Goal: Task Accomplishment & Management: Complete application form

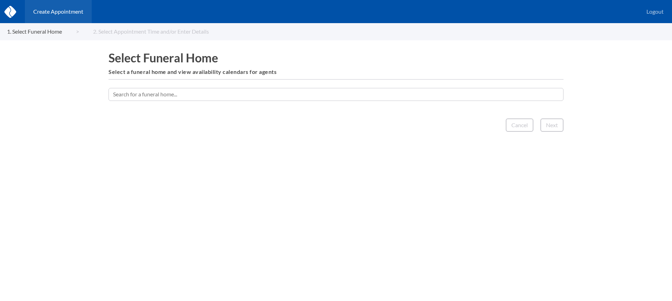
click at [353, 96] on input "text" at bounding box center [336, 94] width 455 height 13
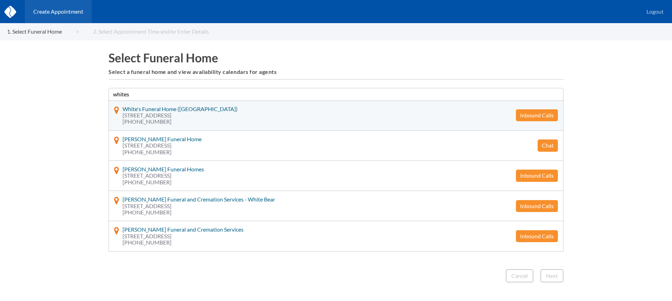
type input "whites"
click at [542, 115] on button "Inbound Calls" at bounding box center [537, 115] width 42 height 12
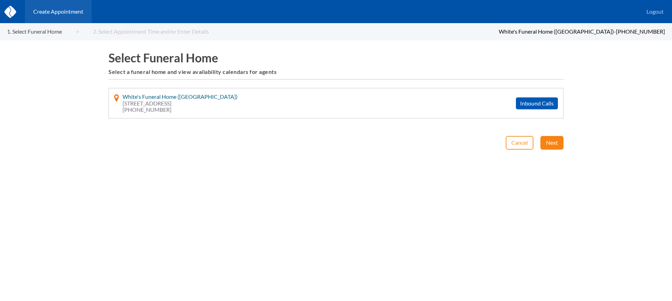
click at [545, 139] on button "Next" at bounding box center [552, 142] width 23 height 13
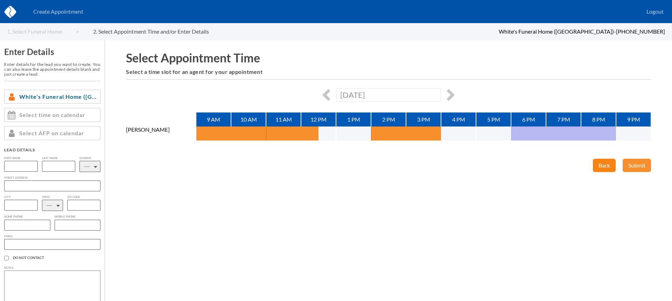
click at [601, 166] on button "Back" at bounding box center [604, 165] width 23 height 13
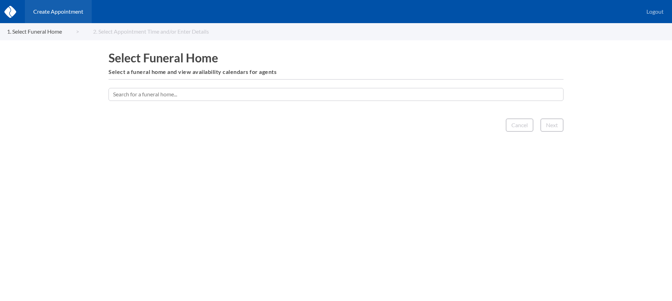
click at [307, 90] on input "text" at bounding box center [336, 94] width 455 height 13
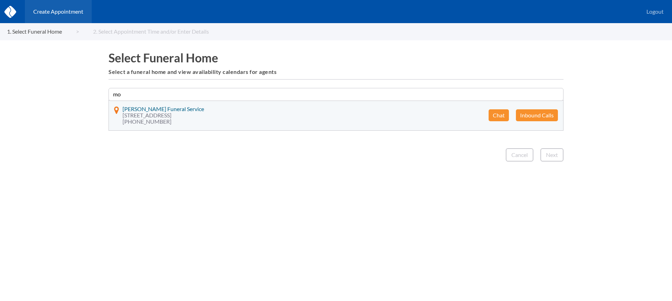
type input "m"
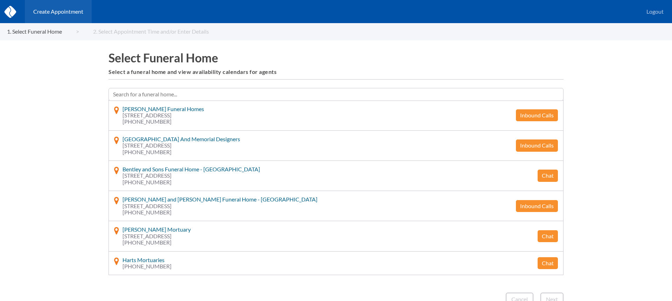
click at [208, 92] on input "text" at bounding box center [336, 94] width 455 height 13
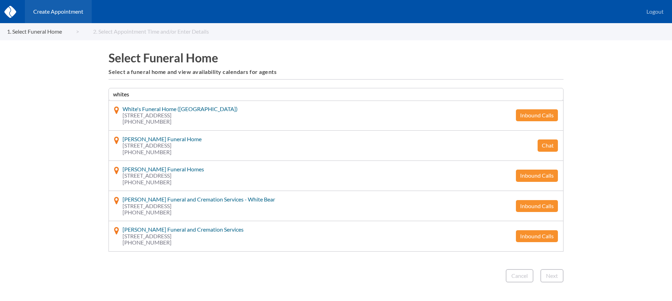
type input "whites"
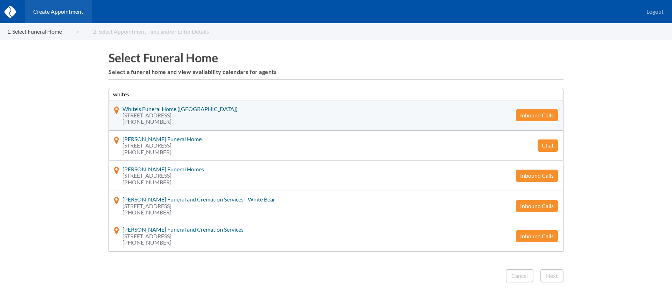
click at [529, 110] on button "Inbound Calls" at bounding box center [537, 115] width 42 height 12
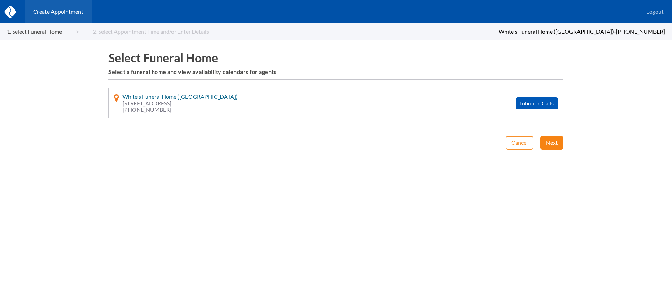
click at [554, 140] on button "Next" at bounding box center [552, 142] width 23 height 13
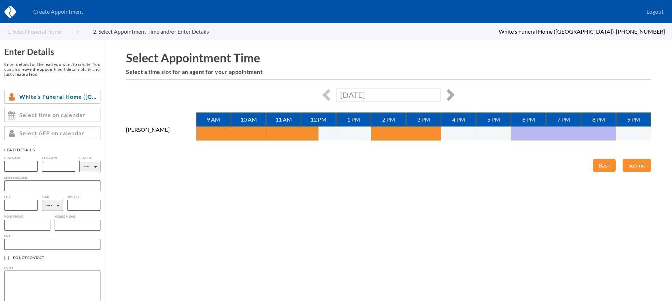
click at [449, 94] on button "button" at bounding box center [449, 95] width 12 height 12
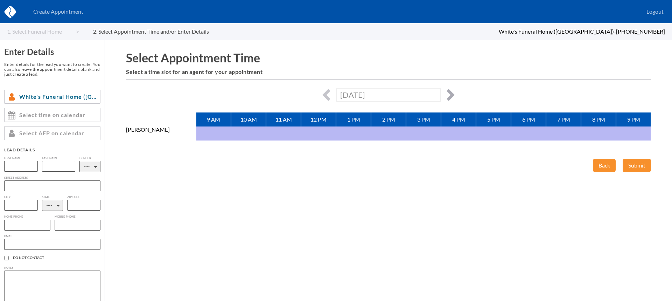
click at [453, 96] on button "button" at bounding box center [449, 95] width 12 height 12
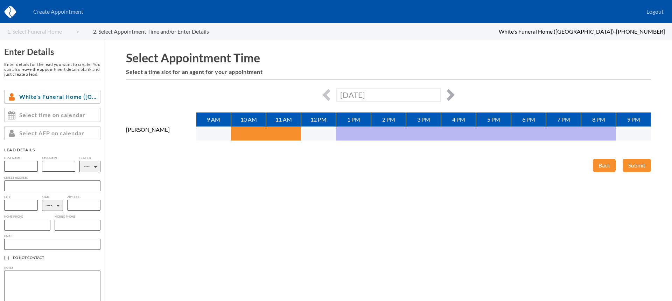
click at [447, 96] on button "button" at bounding box center [449, 95] width 12 height 12
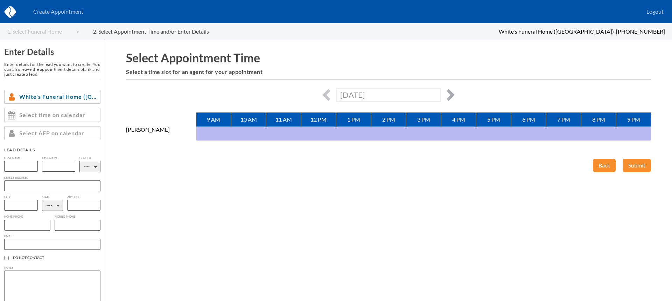
click at [449, 100] on button "button" at bounding box center [449, 95] width 12 height 12
type input "[DATE]"
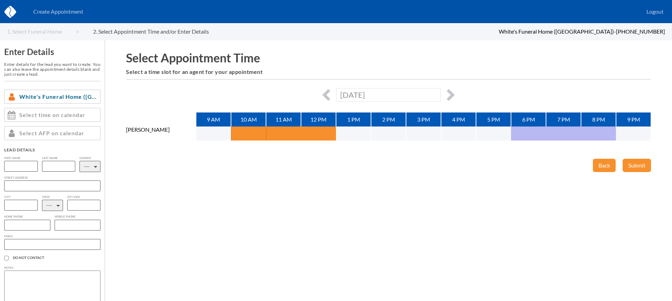
click at [23, 166] on input "text" at bounding box center [21, 166] width 34 height 11
type input "[PERSON_NAME]"
click at [331, 95] on button "button" at bounding box center [328, 95] width 12 height 12
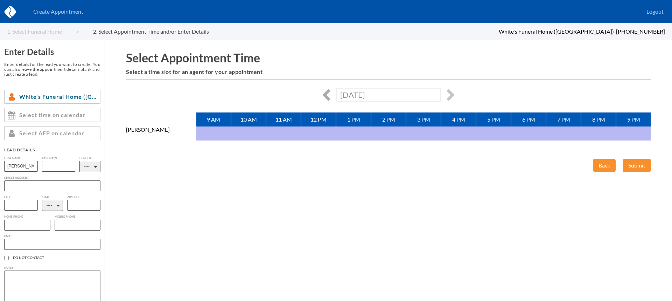
click at [328, 94] on button "button" at bounding box center [328, 95] width 12 height 12
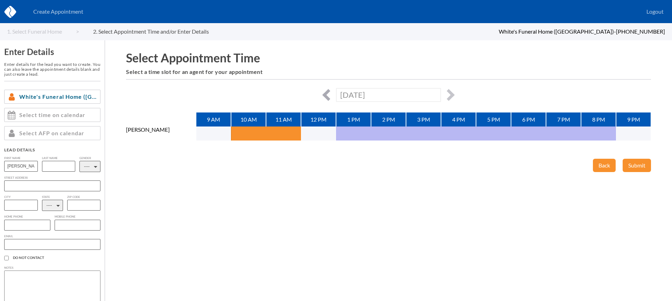
click at [328, 94] on button "button" at bounding box center [328, 95] width 12 height 12
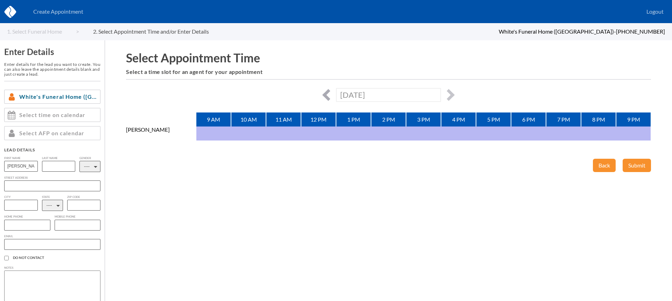
click at [328, 94] on button "button" at bounding box center [328, 95] width 12 height 12
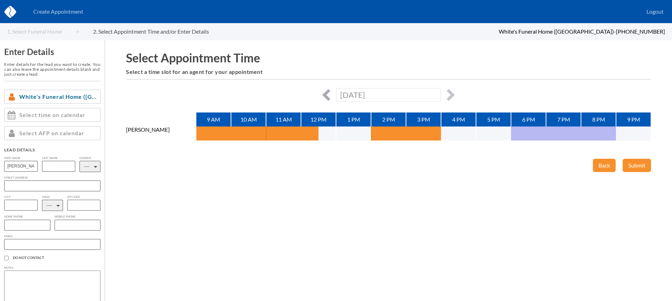
click at [328, 94] on button "button" at bounding box center [328, 95] width 12 height 12
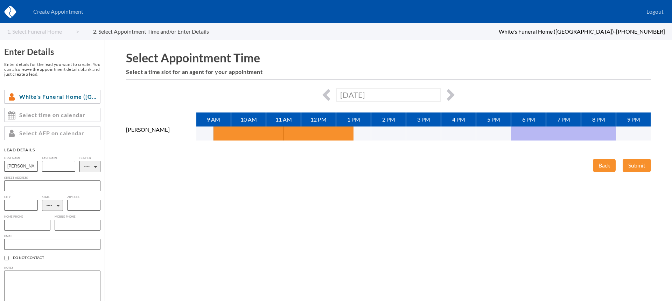
click at [445, 97] on div "[DATE]" at bounding box center [388, 95] width 525 height 14
click at [448, 97] on button "button" at bounding box center [449, 95] width 12 height 12
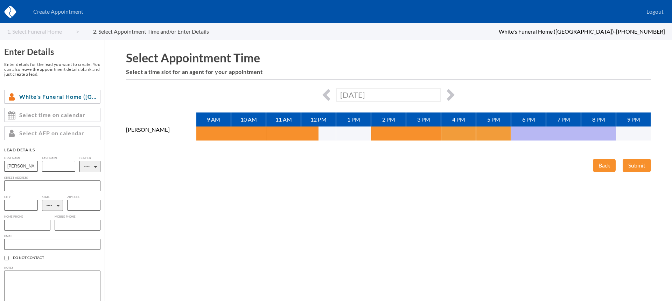
click at [455, 133] on button "button" at bounding box center [450, 133] width 18 height 14
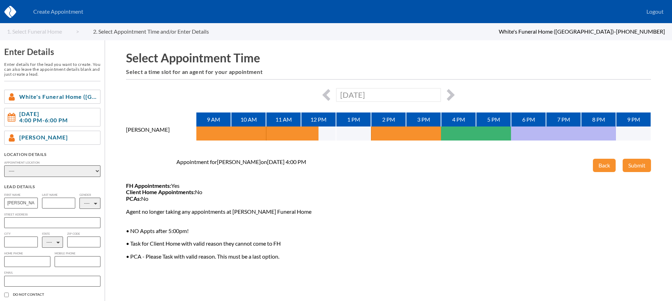
click at [88, 172] on select "---- Phone Consultation [PERSON_NAME]'s Funeral Home - [PERSON_NAME]'s Funeral …" at bounding box center [52, 171] width 96 height 12
click at [446, 90] on div "[DATE]" at bounding box center [388, 95] width 525 height 14
click at [452, 92] on button "button" at bounding box center [449, 95] width 12 height 12
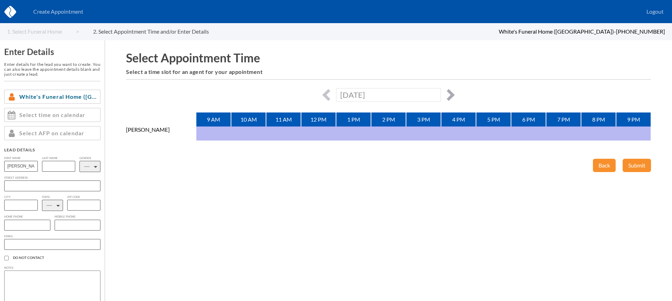
click at [450, 94] on button "button" at bounding box center [449, 95] width 12 height 12
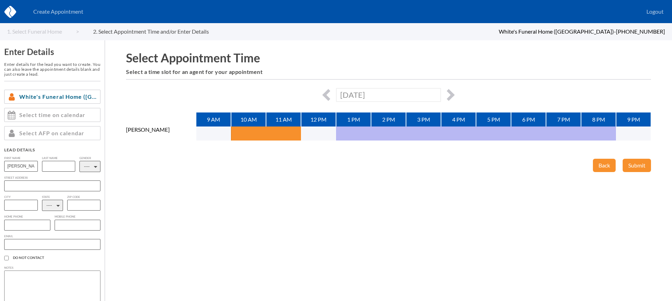
click at [455, 98] on div "[DATE]" at bounding box center [388, 95] width 525 height 14
click at [451, 93] on button "button" at bounding box center [449, 95] width 12 height 12
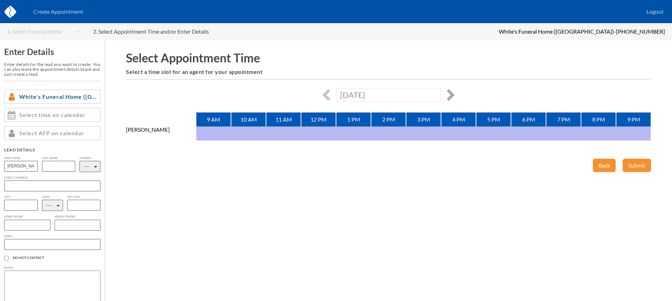
click at [451, 93] on button "button" at bounding box center [449, 95] width 12 height 12
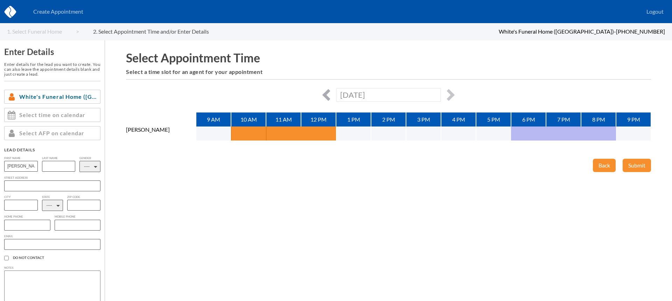
click at [326, 95] on button "button" at bounding box center [328, 95] width 12 height 12
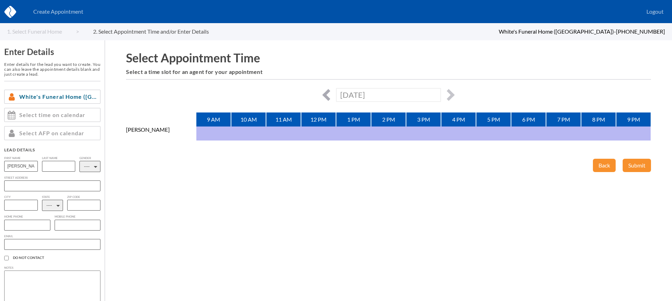
click at [326, 95] on button "button" at bounding box center [328, 95] width 12 height 12
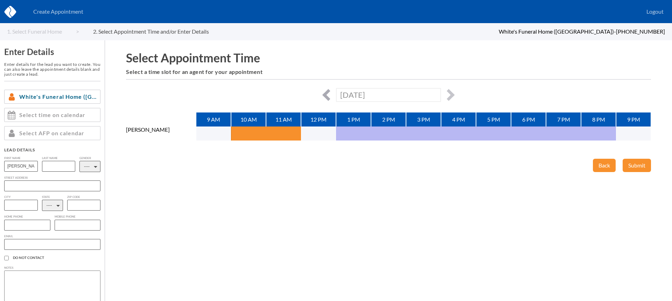
click at [326, 95] on button "button" at bounding box center [328, 95] width 12 height 12
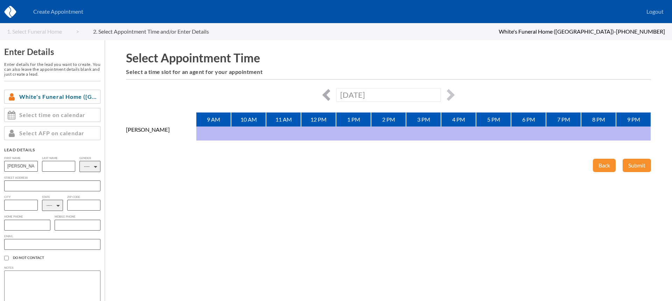
click at [326, 95] on button "button" at bounding box center [328, 95] width 12 height 12
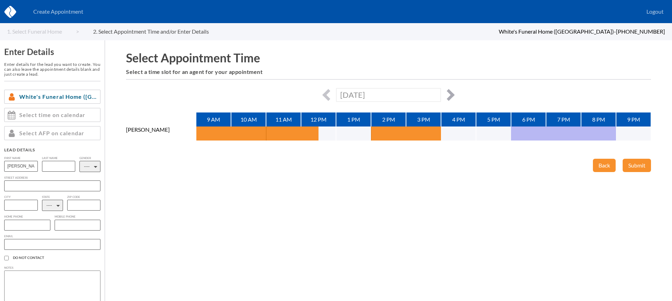
click at [450, 95] on button "button" at bounding box center [449, 95] width 12 height 12
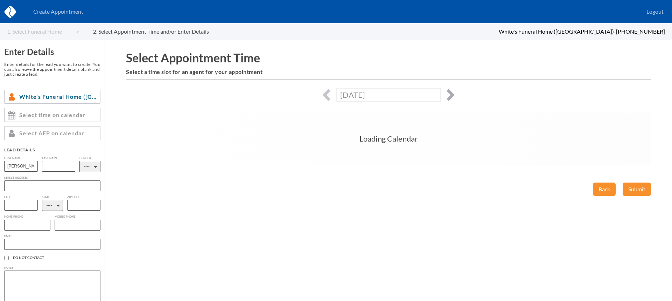
click at [450, 95] on button "button" at bounding box center [449, 95] width 12 height 12
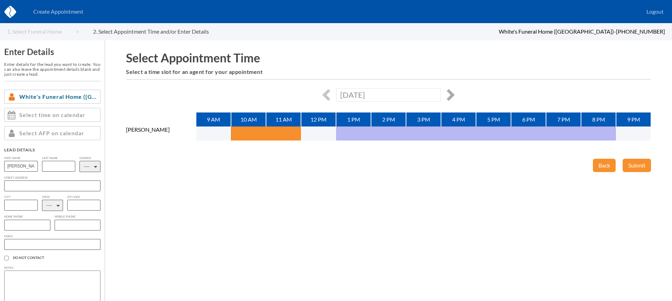
click at [450, 95] on button "button" at bounding box center [449, 95] width 12 height 12
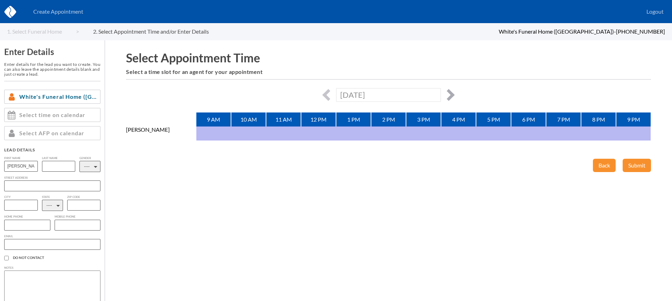
click at [450, 95] on button "button" at bounding box center [449, 95] width 12 height 12
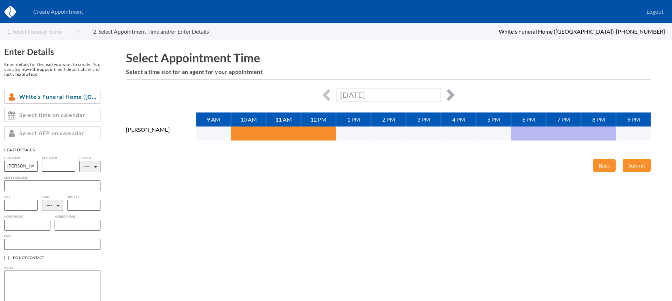
click at [452, 96] on button "button" at bounding box center [449, 95] width 12 height 12
click at [449, 95] on button "button" at bounding box center [449, 95] width 12 height 12
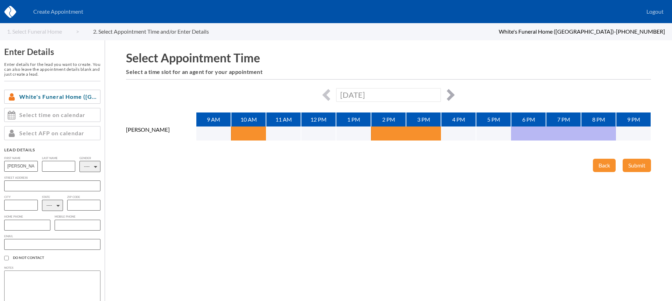
click at [446, 91] on button "button" at bounding box center [449, 95] width 12 height 12
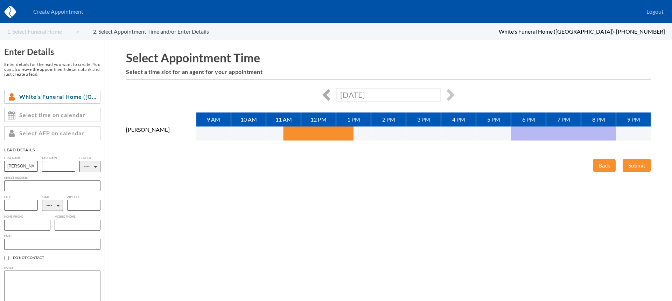
click at [327, 91] on button "button" at bounding box center [328, 95] width 12 height 12
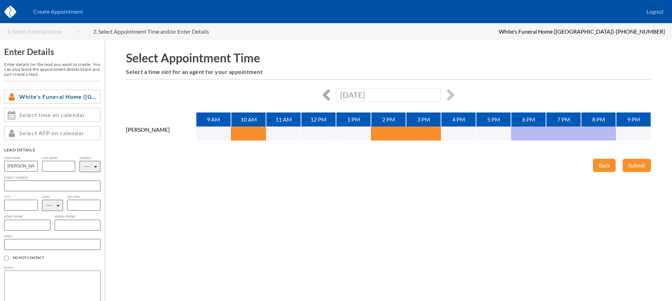
click at [328, 91] on button "button" at bounding box center [328, 95] width 12 height 12
click at [450, 95] on button "button" at bounding box center [449, 95] width 12 height 12
click at [448, 96] on button "button" at bounding box center [449, 95] width 12 height 12
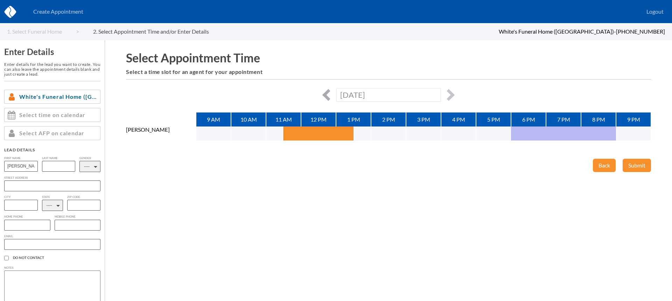
click at [327, 93] on button "button" at bounding box center [328, 95] width 12 height 12
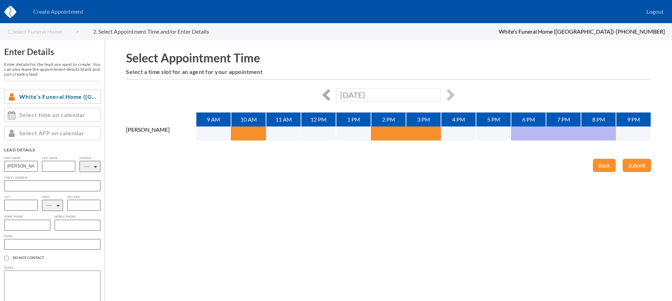
click at [327, 93] on button "button" at bounding box center [328, 95] width 12 height 12
click at [321, 95] on div "[DATE]" at bounding box center [388, 95] width 525 height 14
click at [329, 94] on button "button" at bounding box center [328, 95] width 12 height 12
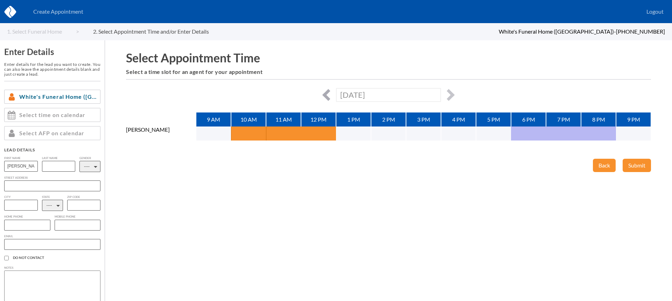
click at [329, 94] on button "button" at bounding box center [328, 95] width 12 height 12
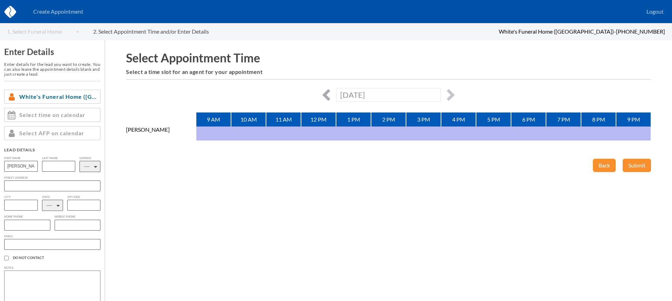
click at [329, 94] on button "button" at bounding box center [328, 95] width 12 height 12
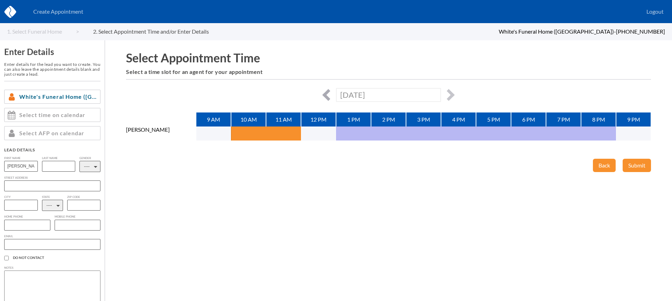
click at [329, 94] on button "button" at bounding box center [328, 95] width 12 height 12
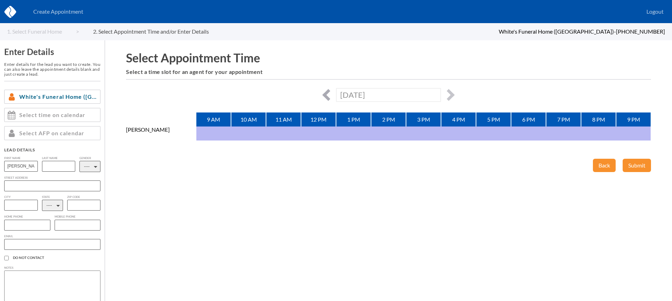
click at [329, 94] on button "button" at bounding box center [328, 95] width 12 height 12
type input "[DATE]"
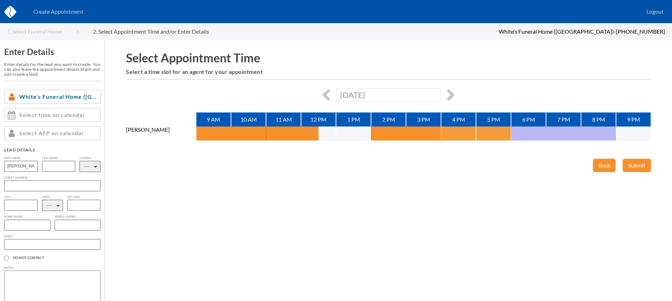
click at [446, 135] on button "button" at bounding box center [450, 133] width 18 height 14
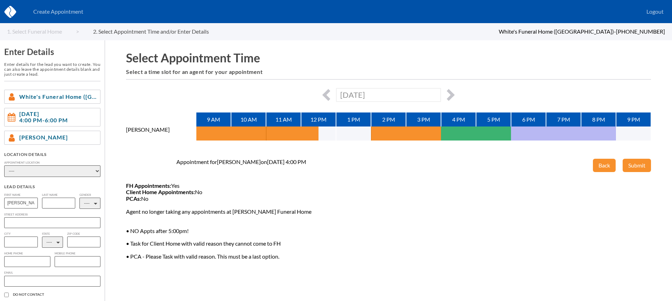
click at [78, 175] on select "---- Phone Consultation [PERSON_NAME]'s Funeral Home - [PERSON_NAME]'s Funeral …" at bounding box center [52, 171] width 96 height 12
select select "db8a1870-a05d-dd11-9f3c-00188b3fb15c"
click at [4, 165] on select "---- Phone Consultation [PERSON_NAME]'s Funeral Home - [PERSON_NAME]'s Funeral …" at bounding box center [52, 171] width 96 height 12
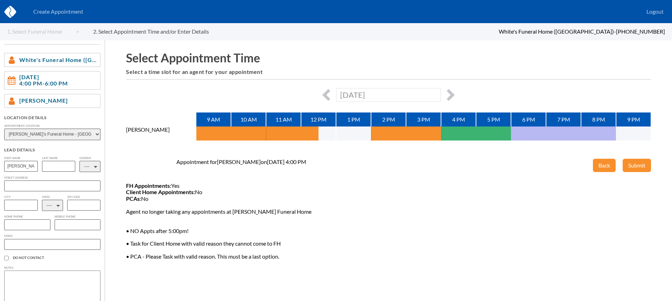
scroll to position [48, 0]
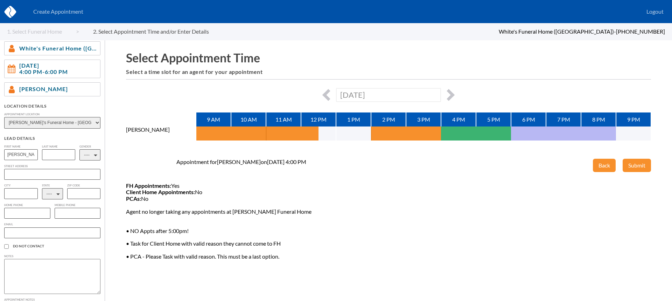
click at [64, 154] on input "text" at bounding box center [59, 154] width 34 height 11
type input "Bewely"
click at [95, 160] on select "---- M F" at bounding box center [89, 154] width 21 height 11
select select "1"
click at [79, 149] on select "---- M F" at bounding box center [89, 154] width 21 height 11
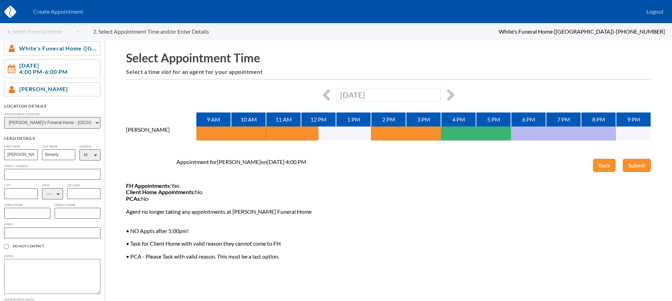
click at [55, 195] on select "---- AL AK AZ AR CA CO [GEOGRAPHIC_DATA] DE DC [GEOGRAPHIC_DATA] [GEOGRAPHIC_DA…" at bounding box center [52, 193] width 21 height 11
select select "[GEOGRAPHIC_DATA]"
click at [42, 189] on select "---- AL AK AZ AR CA CO [GEOGRAPHIC_DATA] DE DC [GEOGRAPHIC_DATA] [GEOGRAPHIC_DA…" at bounding box center [52, 193] width 21 height 11
click at [29, 236] on input "text" at bounding box center [52, 232] width 96 height 11
type input "[EMAIL_ADDRESS][DOMAIN_NAME]"
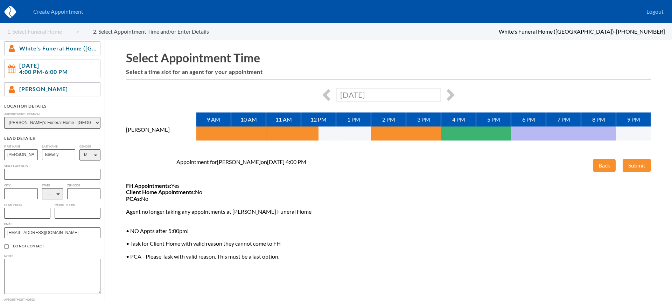
click at [66, 159] on input "Bewely" at bounding box center [59, 154] width 34 height 11
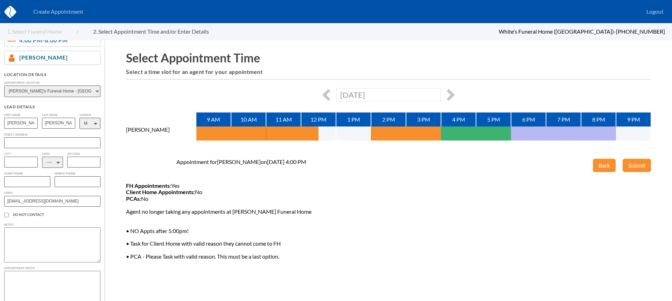
scroll to position [93, 0]
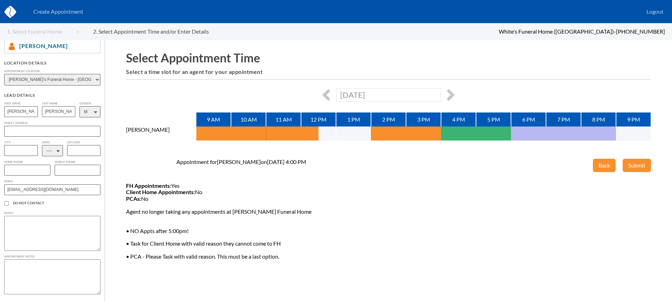
type input "[PERSON_NAME]"
click at [36, 258] on div "Appointment Notes" at bounding box center [52, 274] width 96 height 39
click at [34, 265] on textarea at bounding box center [52, 276] width 96 height 35
type textarea "[PERSON_NAME]'s grandson has [MEDICAL_DATA] and so they are wanting to get a cr…"
click at [33, 172] on input "text" at bounding box center [27, 170] width 46 height 11
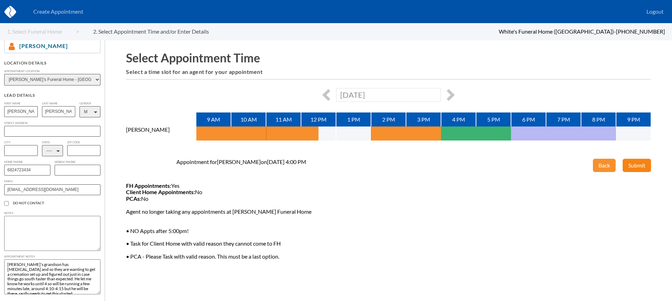
type input "6824723434"
click at [641, 165] on button "Submit" at bounding box center [637, 165] width 28 height 13
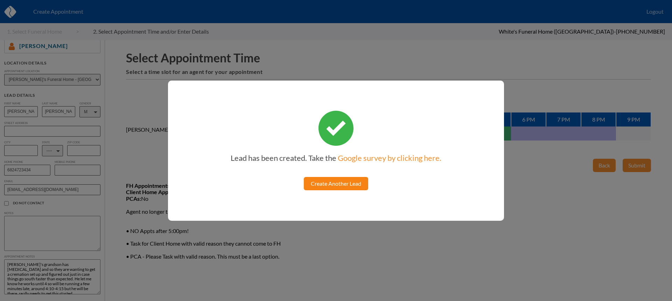
click at [330, 184] on link "Create Another Lead" at bounding box center [336, 183] width 64 height 13
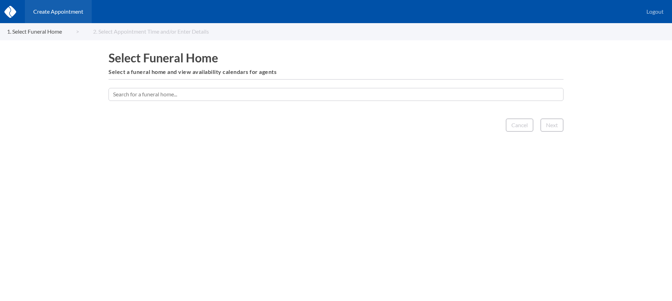
click at [398, 96] on input "text" at bounding box center [336, 94] width 455 height 13
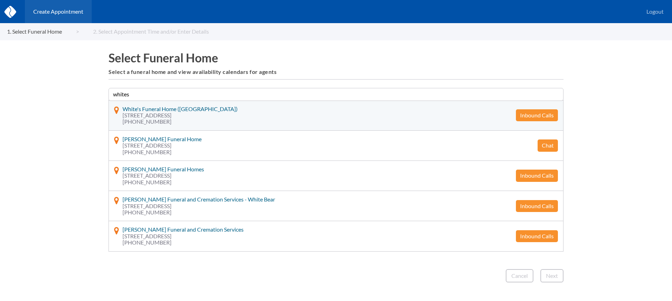
type input "whites"
click at [524, 111] on button "Inbound Calls" at bounding box center [537, 115] width 42 height 12
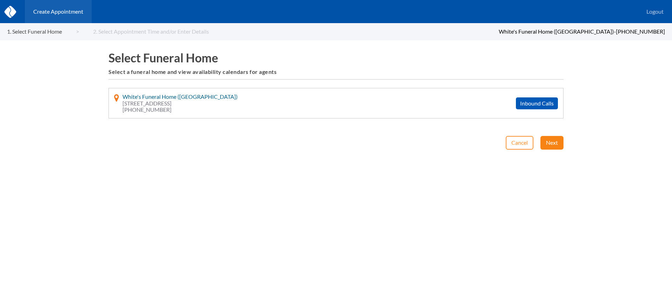
click at [543, 138] on button "Next" at bounding box center [552, 142] width 23 height 13
